Goal: Transaction & Acquisition: Purchase product/service

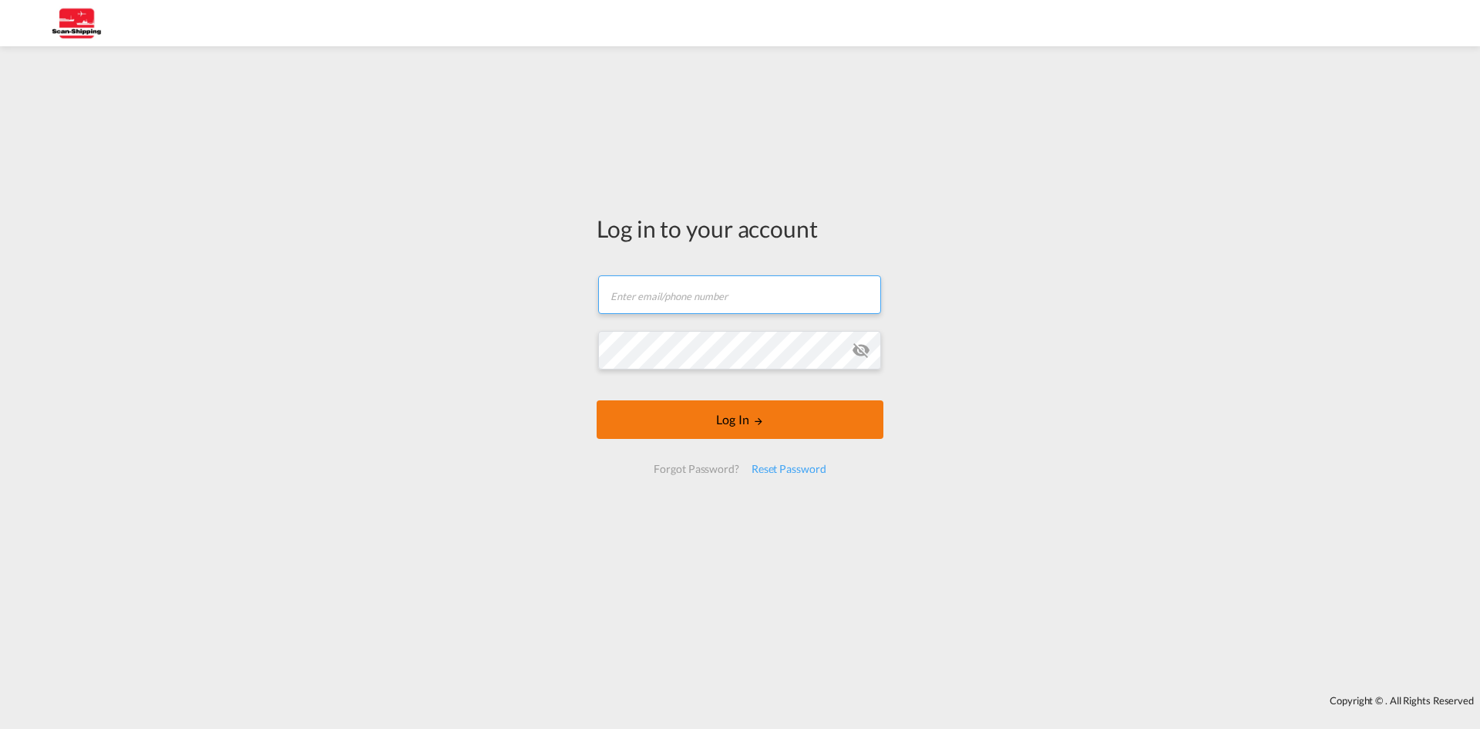
type input "[EMAIL_ADDRESS][DOMAIN_NAME]"
click at [780, 418] on button "Log In" at bounding box center [740, 419] width 287 height 39
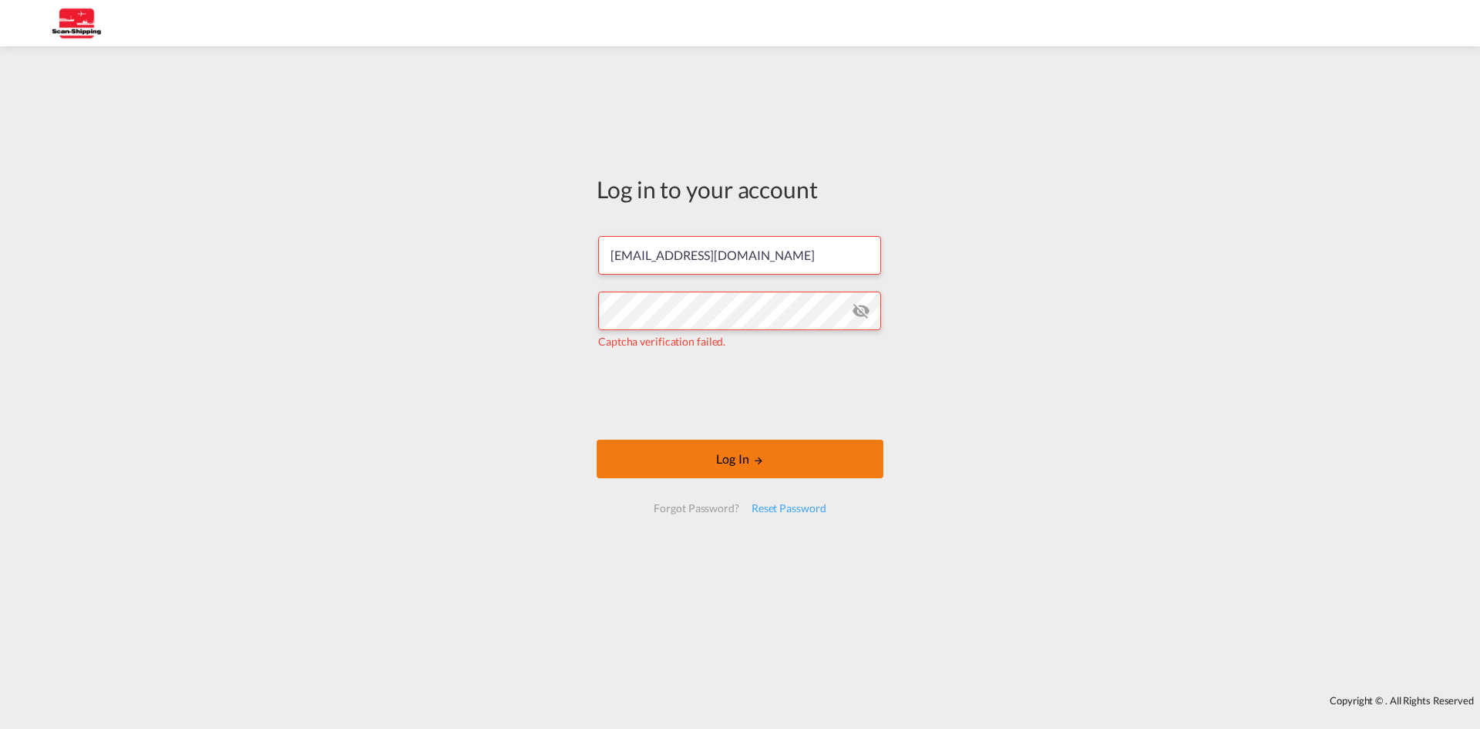
click at [776, 456] on button "Log In" at bounding box center [740, 458] width 287 height 39
